Goal: Find specific page/section: Find specific page/section

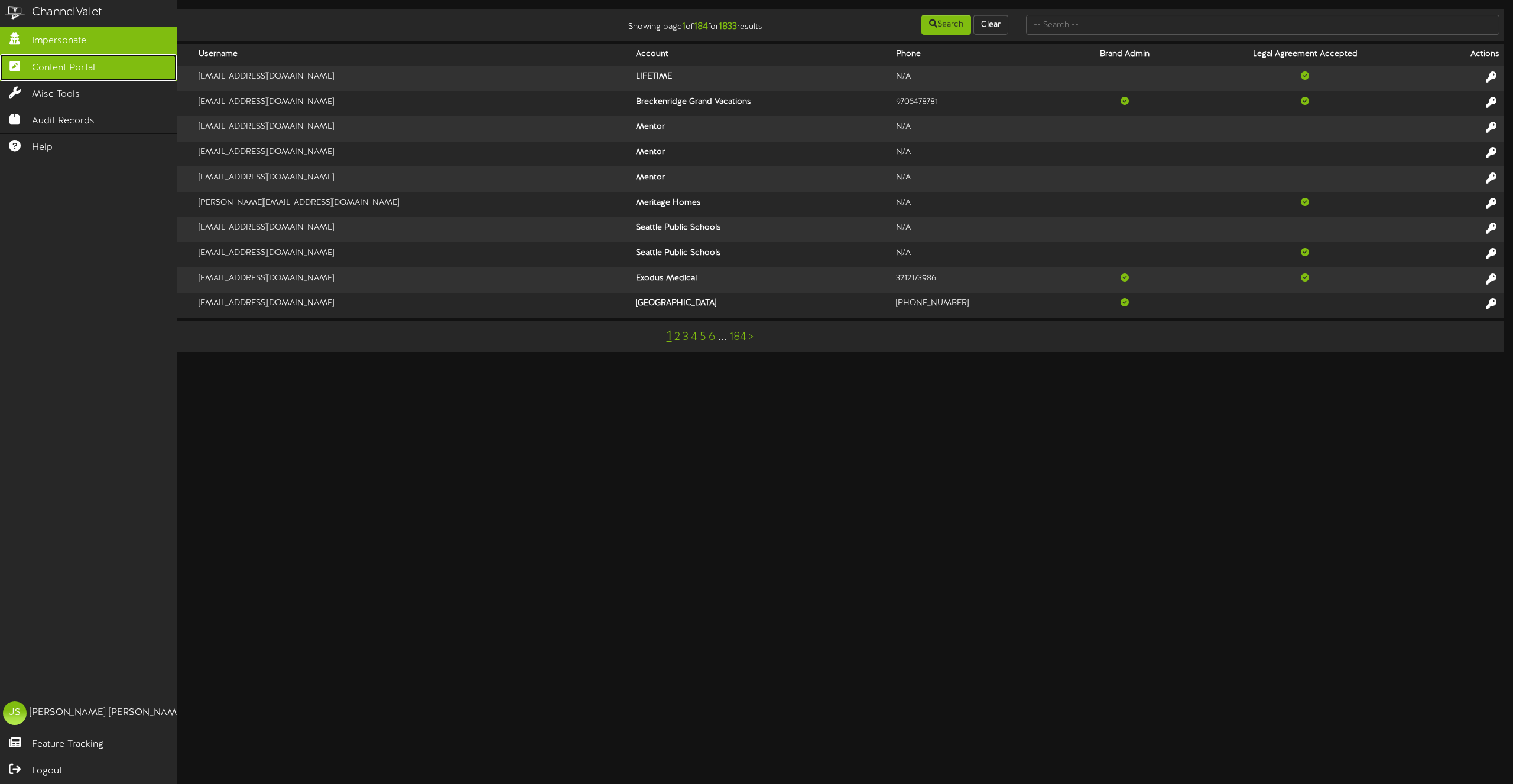
click at [51, 69] on span "Content Portal" at bounding box center [63, 68] width 63 height 13
